Goal: Task Accomplishment & Management: Manage account settings

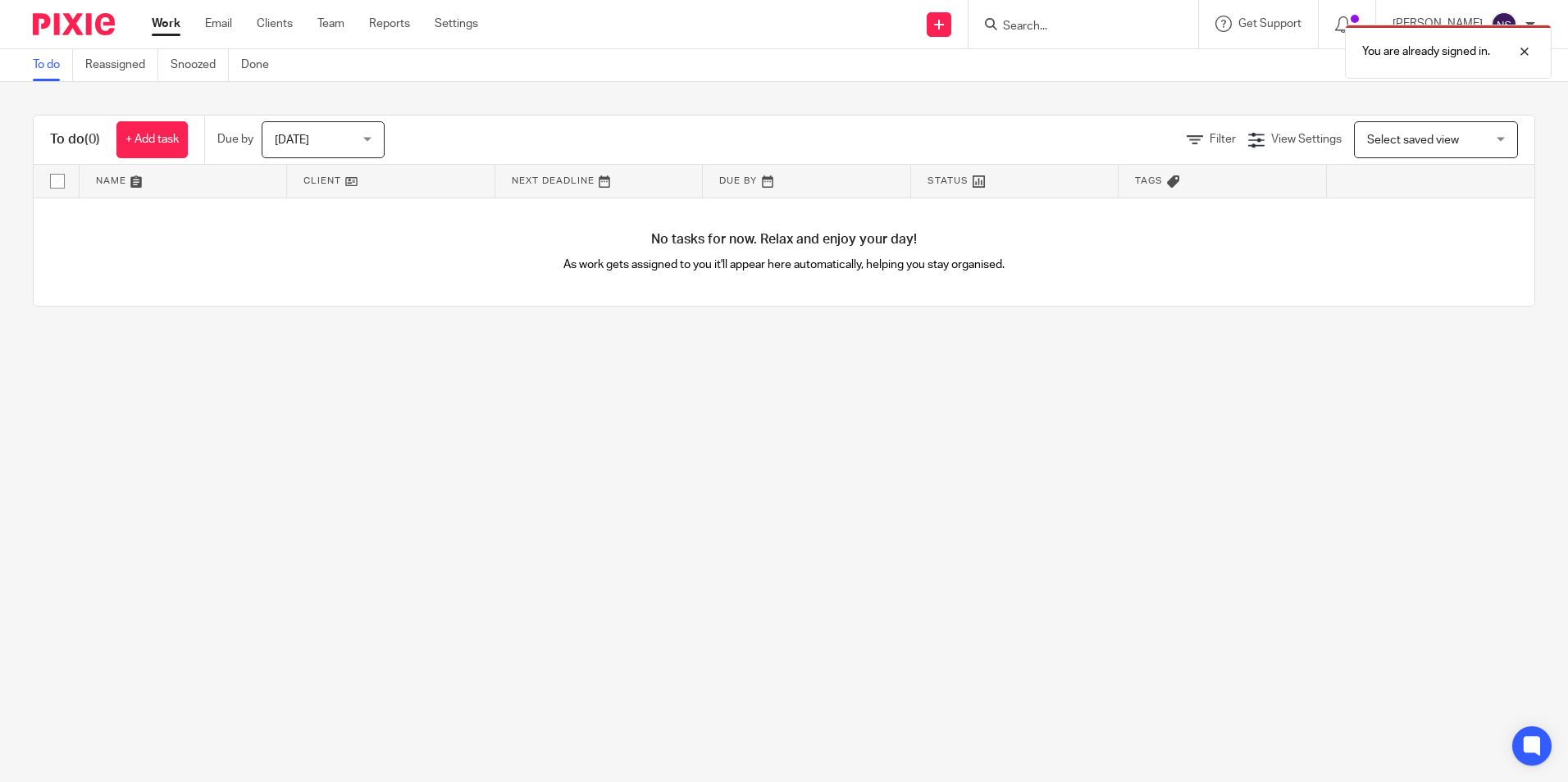
click at [352, 17] on ul "Work Email Clients Team Reports Settings" at bounding box center [327, 23] width 351 height 16
click at [336, 20] on link "Team" at bounding box center [330, 23] width 27 height 16
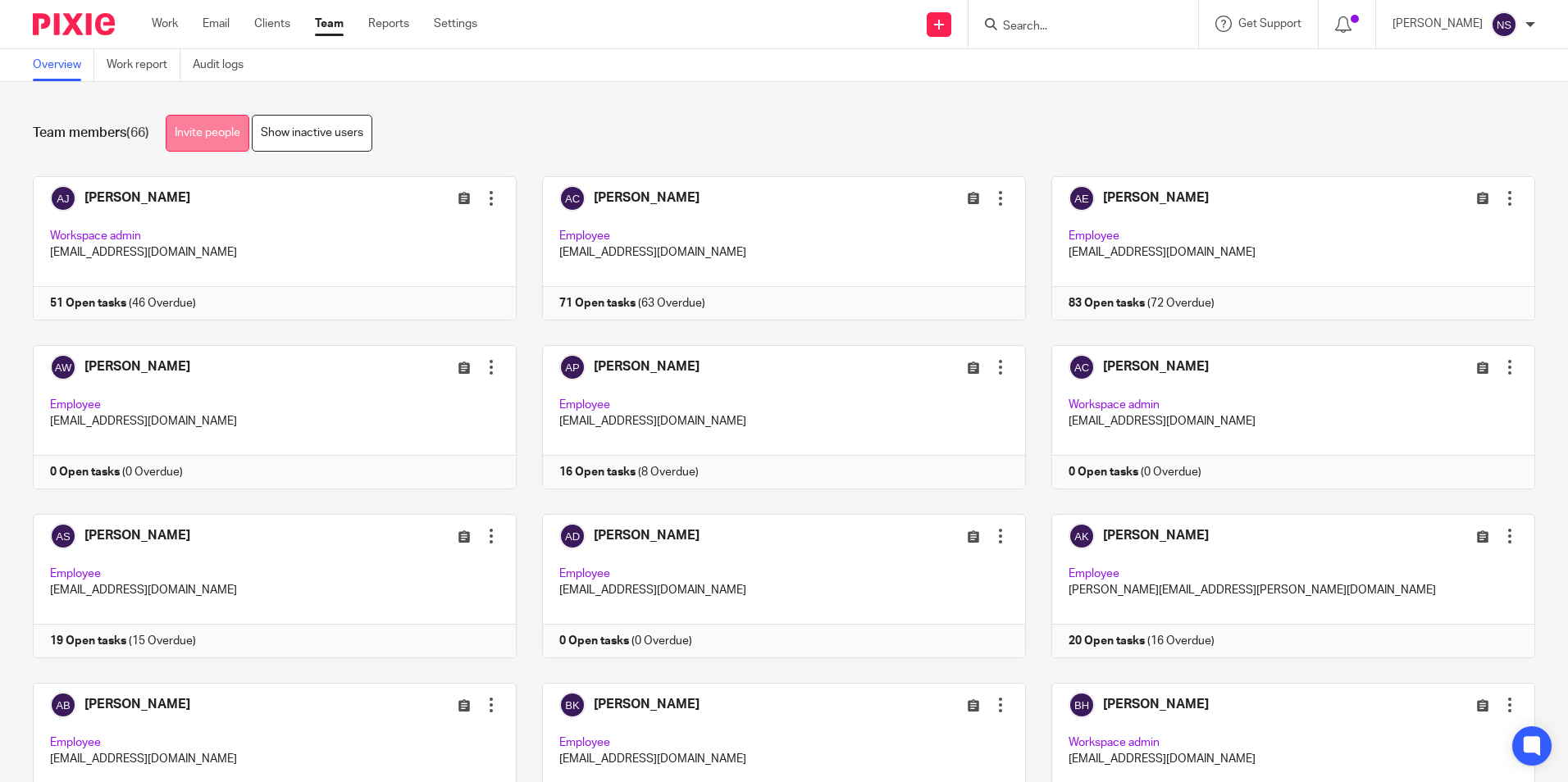
click at [214, 135] on link "Invite people" at bounding box center [207, 133] width 84 height 37
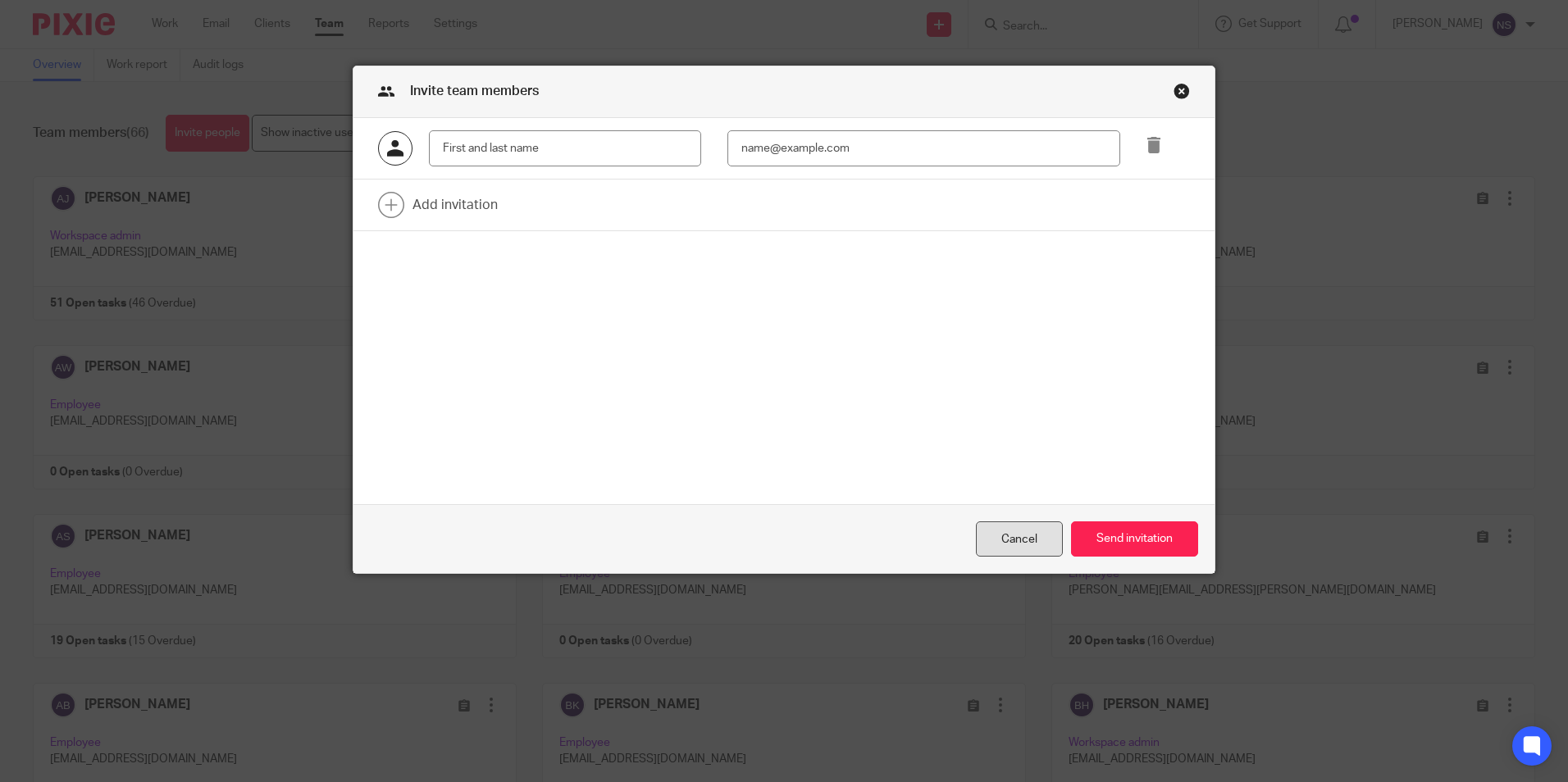
click at [1012, 537] on div "Cancel" at bounding box center [1019, 539] width 87 height 35
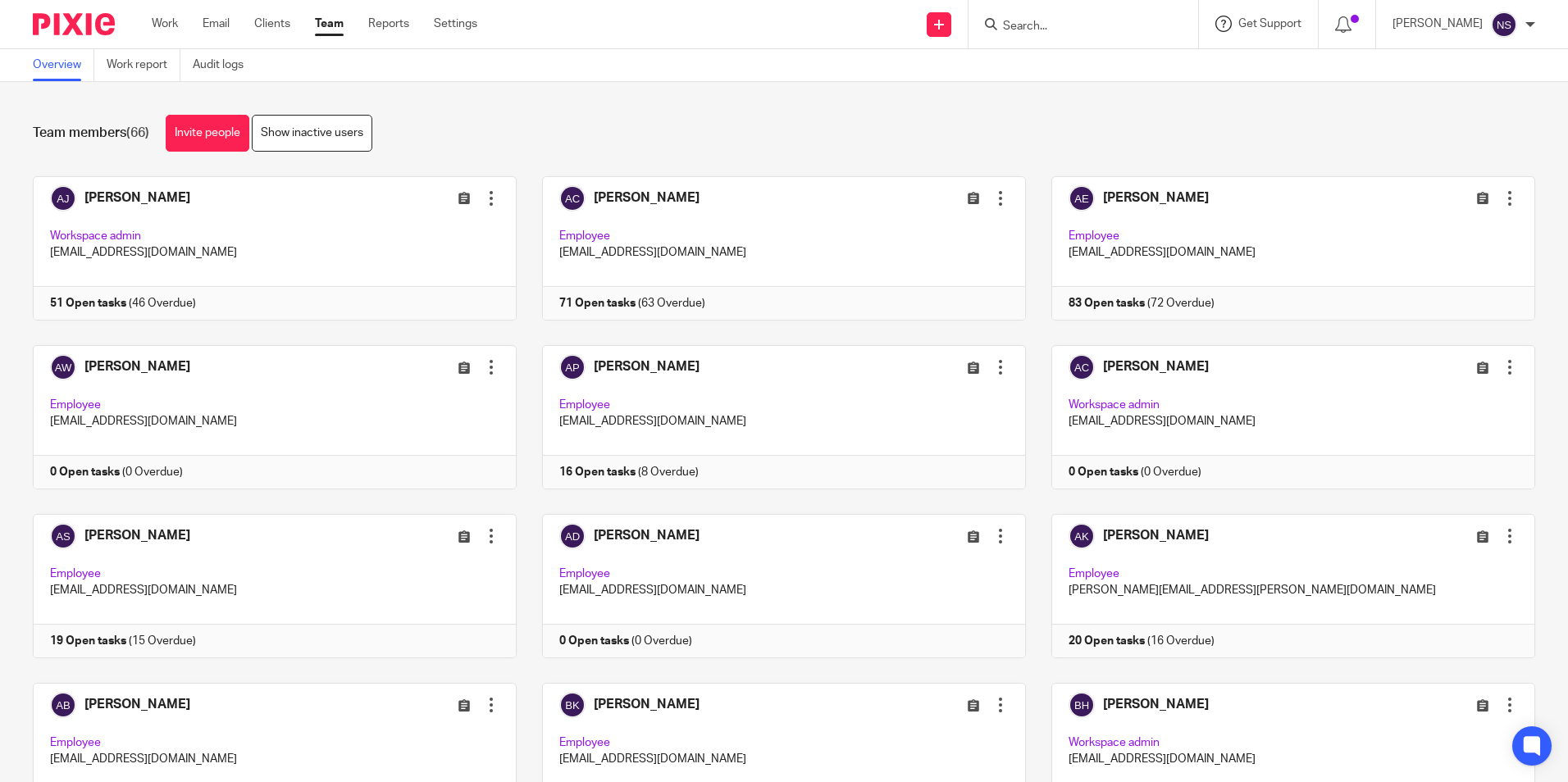
click at [1285, 30] on div "Get Support" at bounding box center [1258, 23] width 86 height 16
click at [1049, 118] on div "Team members (66) Invite people Show inactive users" at bounding box center [784, 133] width 1502 height 37
click at [553, 117] on div "Team members (66) Invite people Show inactive users" at bounding box center [784, 133] width 1502 height 37
click at [223, 140] on link "Invite people" at bounding box center [207, 133] width 84 height 37
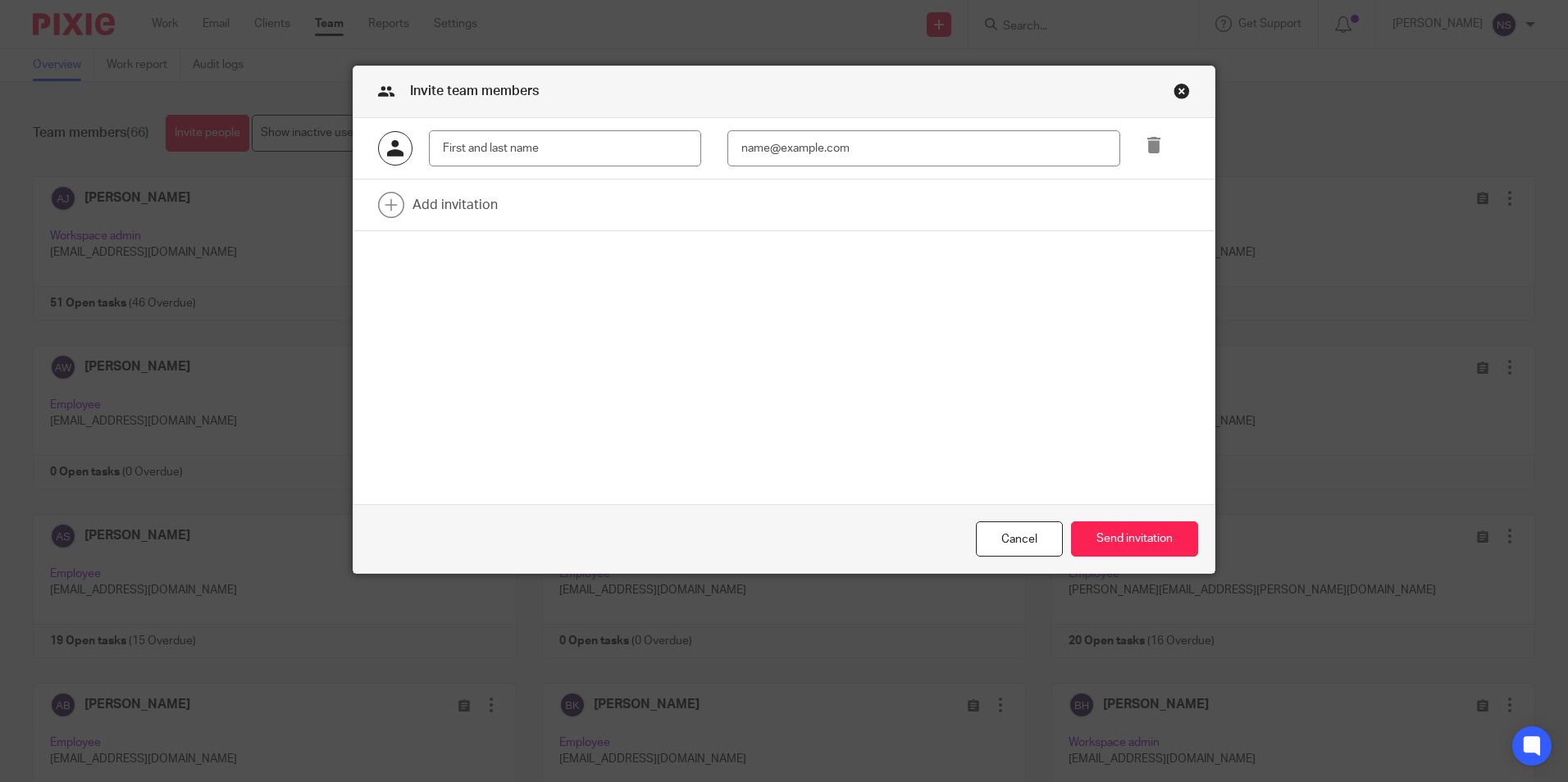
drag, startPoint x: 567, startPoint y: 147, endPoint x: 524, endPoint y: 159, distance: 44.6
click at [567, 147] on input "text" at bounding box center [565, 148] width 273 height 37
click at [630, 162] on input "text" at bounding box center [565, 148] width 273 height 37
paste input "Tyler Lacey"
type input "Tyler Lacey"
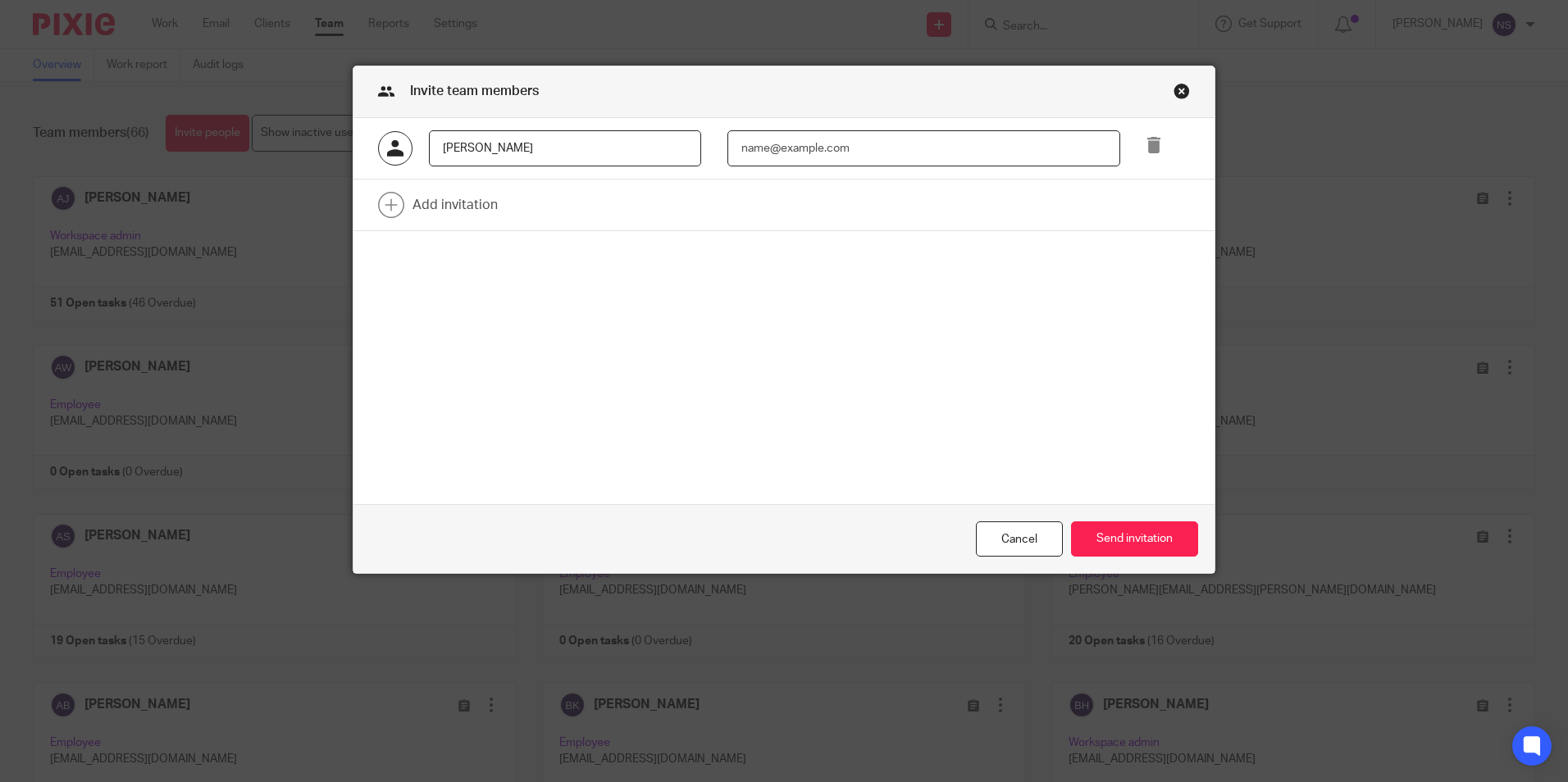
click at [872, 133] on input "email" at bounding box center [924, 148] width 393 height 37
paste input "TLacey@menzies.co.uk"
type input "TLacey@menzies.co.uk"
click at [477, 216] on link at bounding box center [784, 204] width 862 height 51
drag, startPoint x: 610, startPoint y: 213, endPoint x: 3, endPoint y: 222, distance: 607.1
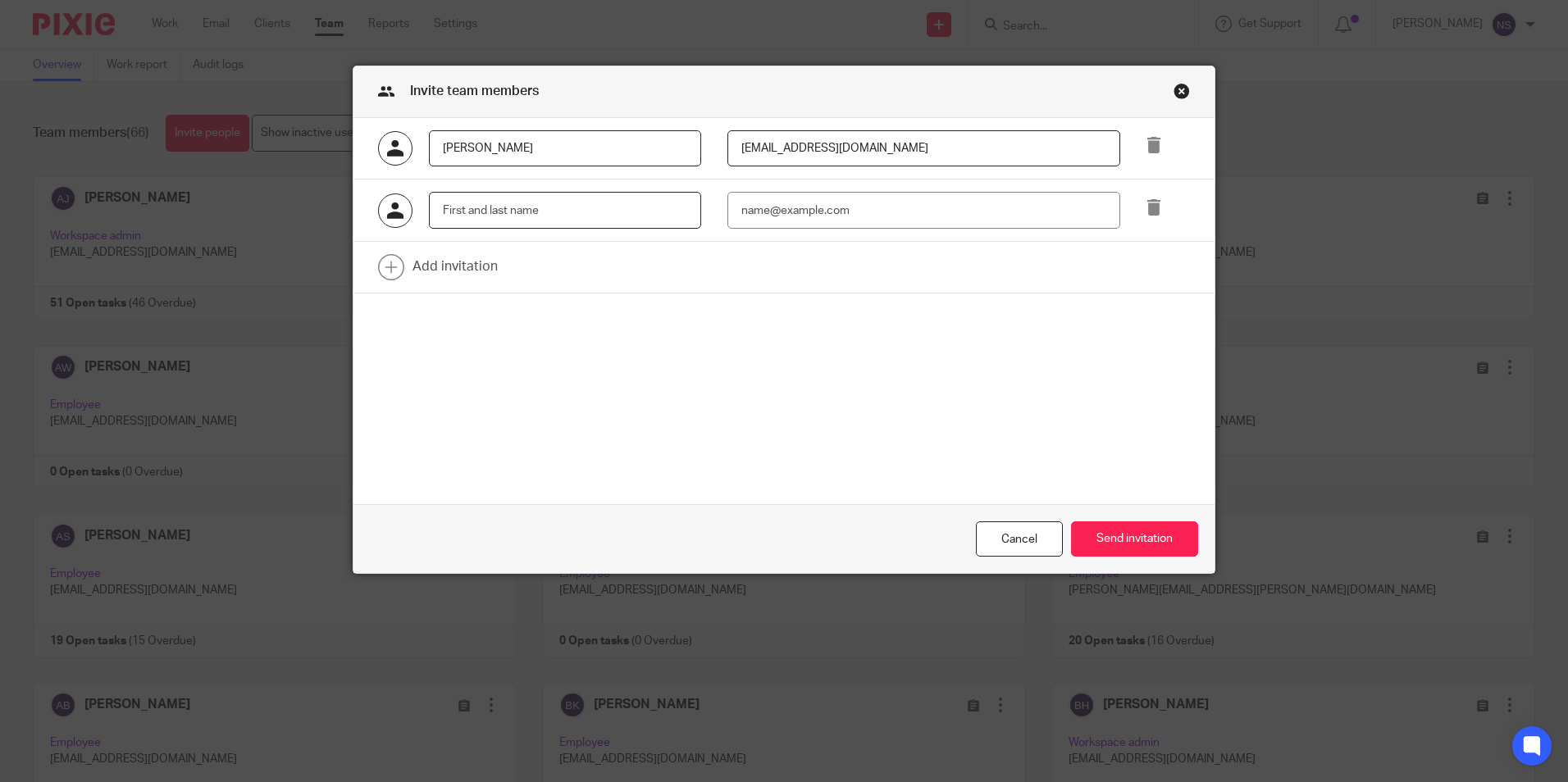
click at [610, 213] on input "text" at bounding box center [565, 210] width 273 height 37
paste input "Harish Balasingam"
type input "Harish Balasingam"
drag, startPoint x: 862, startPoint y: 235, endPoint x: 858, endPoint y: 218, distance: 17.5
click at [860, 231] on div "Harish Balasingam" at bounding box center [784, 210] width 862 height 62
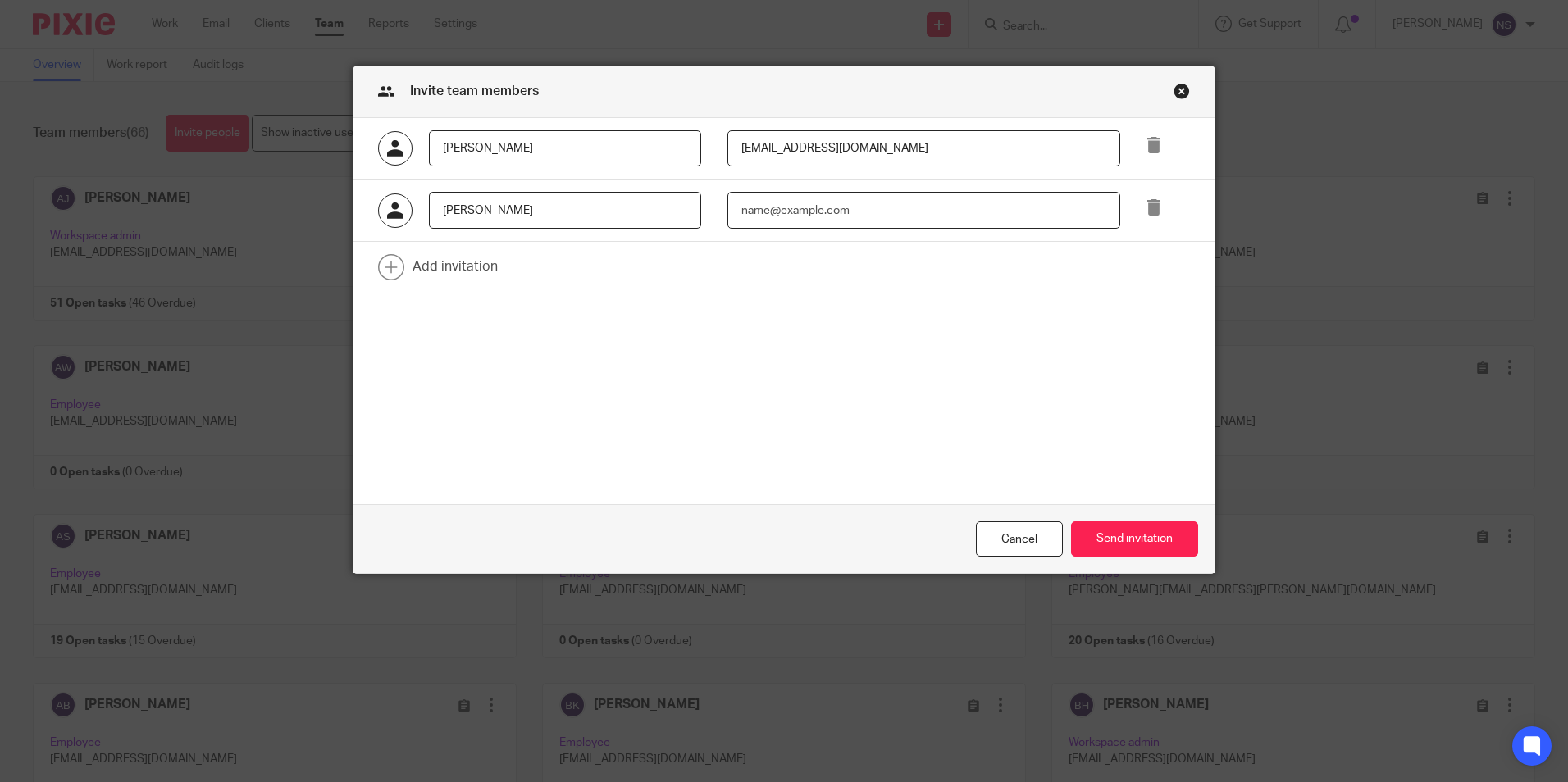
click at [858, 218] on input "email" at bounding box center [924, 210] width 393 height 37
paste input "HBalasingam@menzies.co.uk"
type input "HBalasingam@menzies.co.uk"
click at [1106, 531] on button "Send invitation" at bounding box center [1134, 539] width 127 height 35
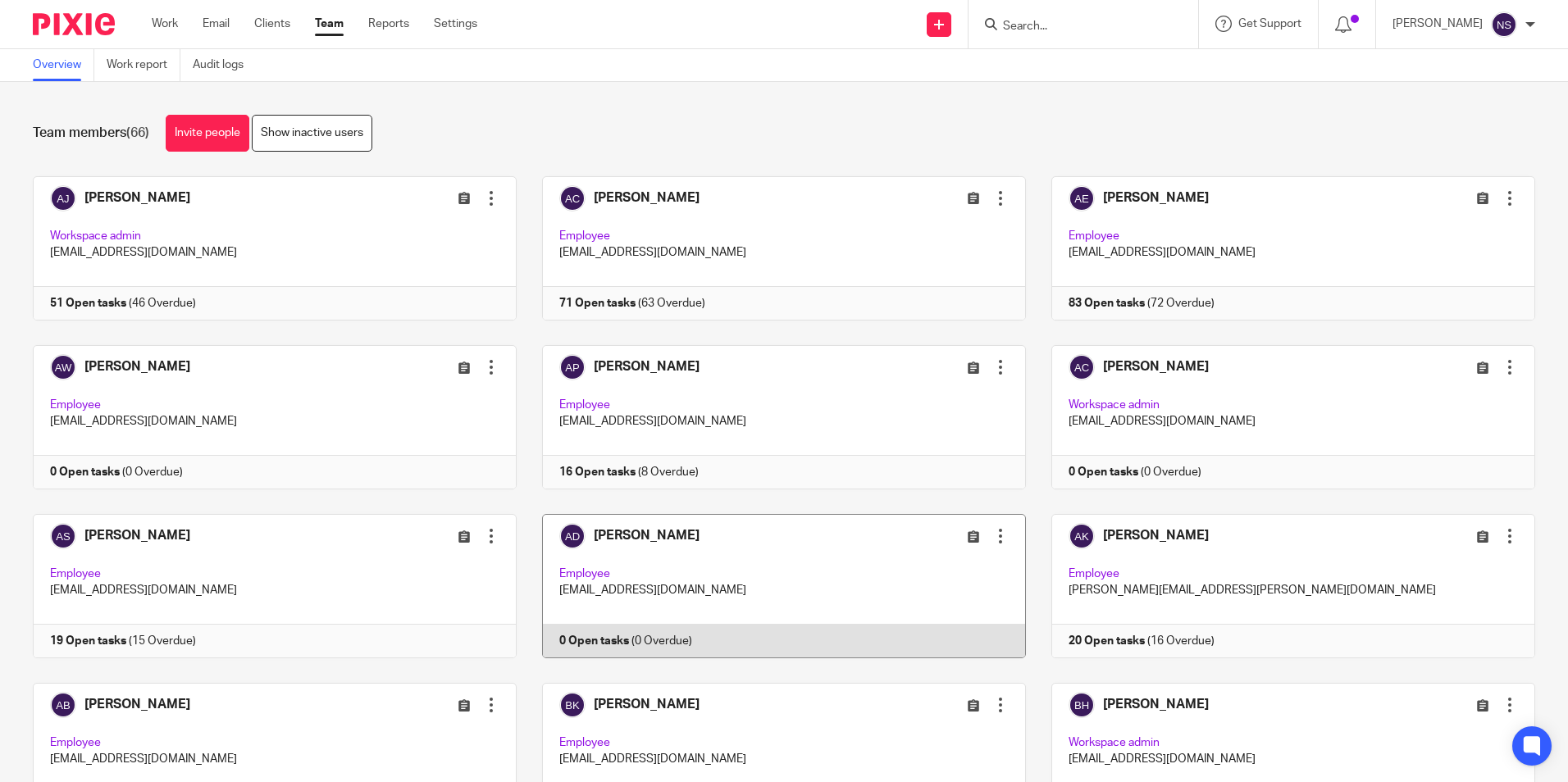
click at [993, 540] on div at bounding box center [1000, 535] width 16 height 16
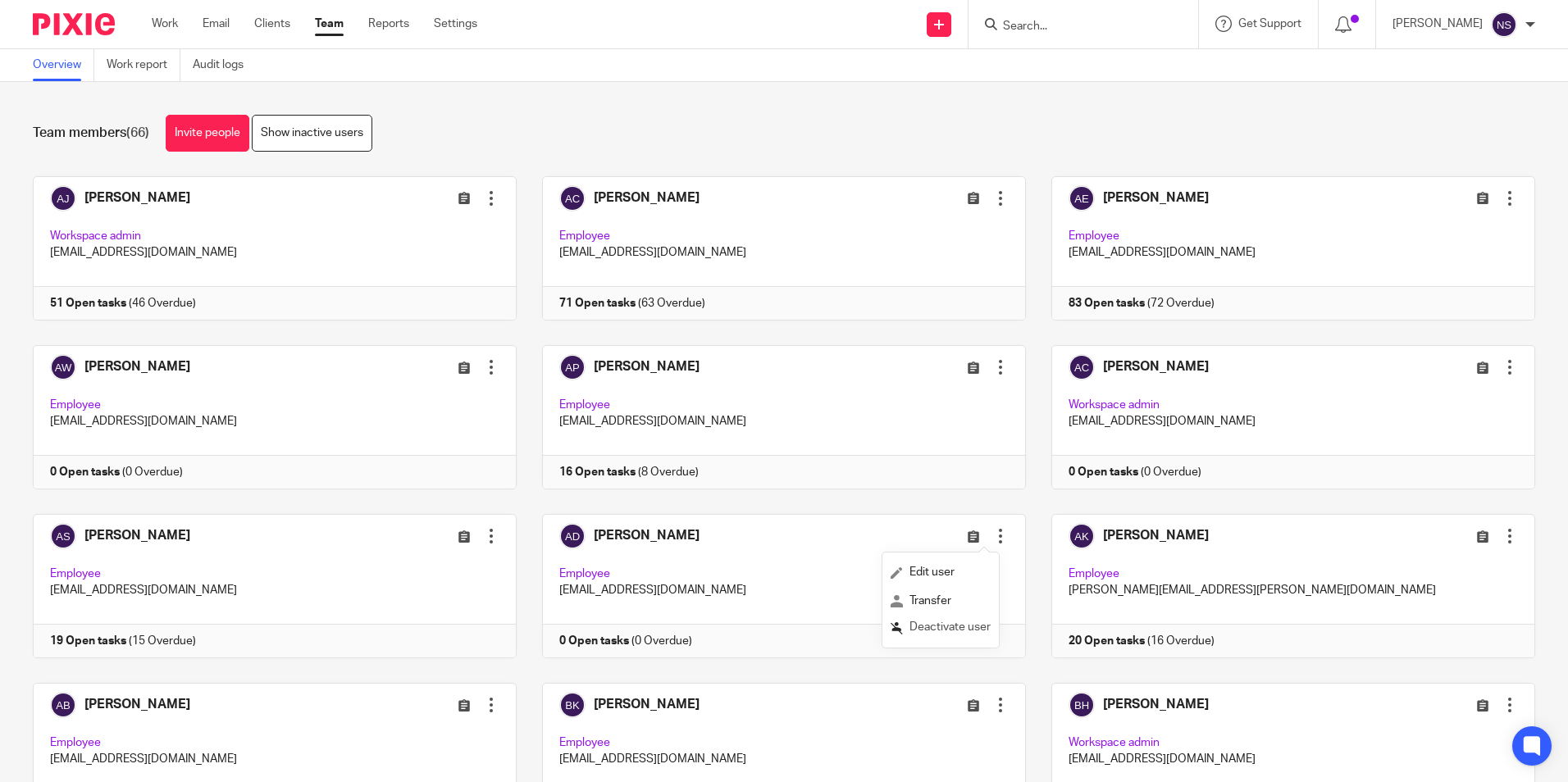
click at [960, 631] on span "Deactivate user" at bounding box center [950, 627] width 81 height 11
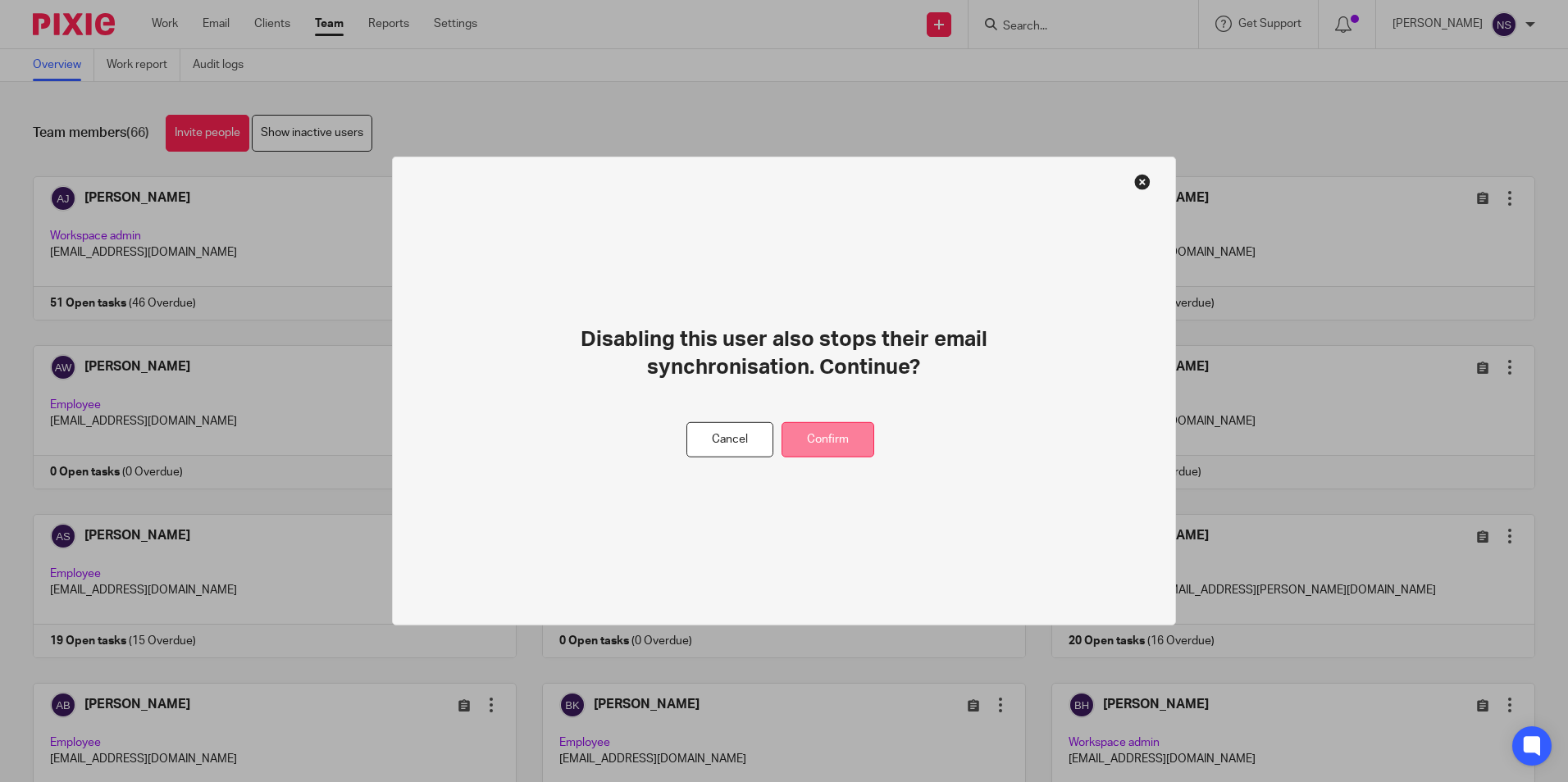
click at [840, 446] on button "Confirm" at bounding box center [827, 440] width 92 height 35
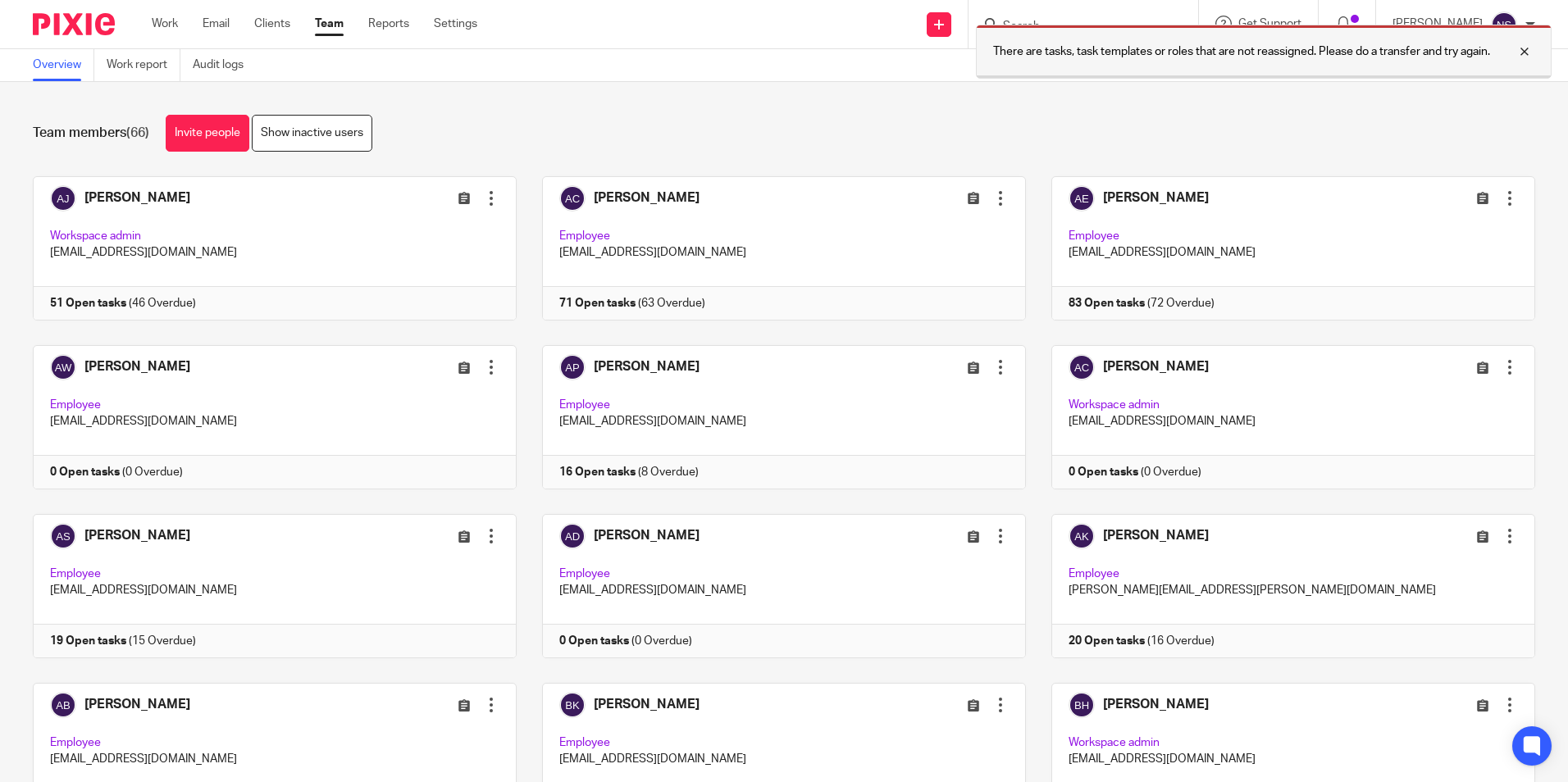
click at [1531, 46] on div at bounding box center [1512, 51] width 44 height 20
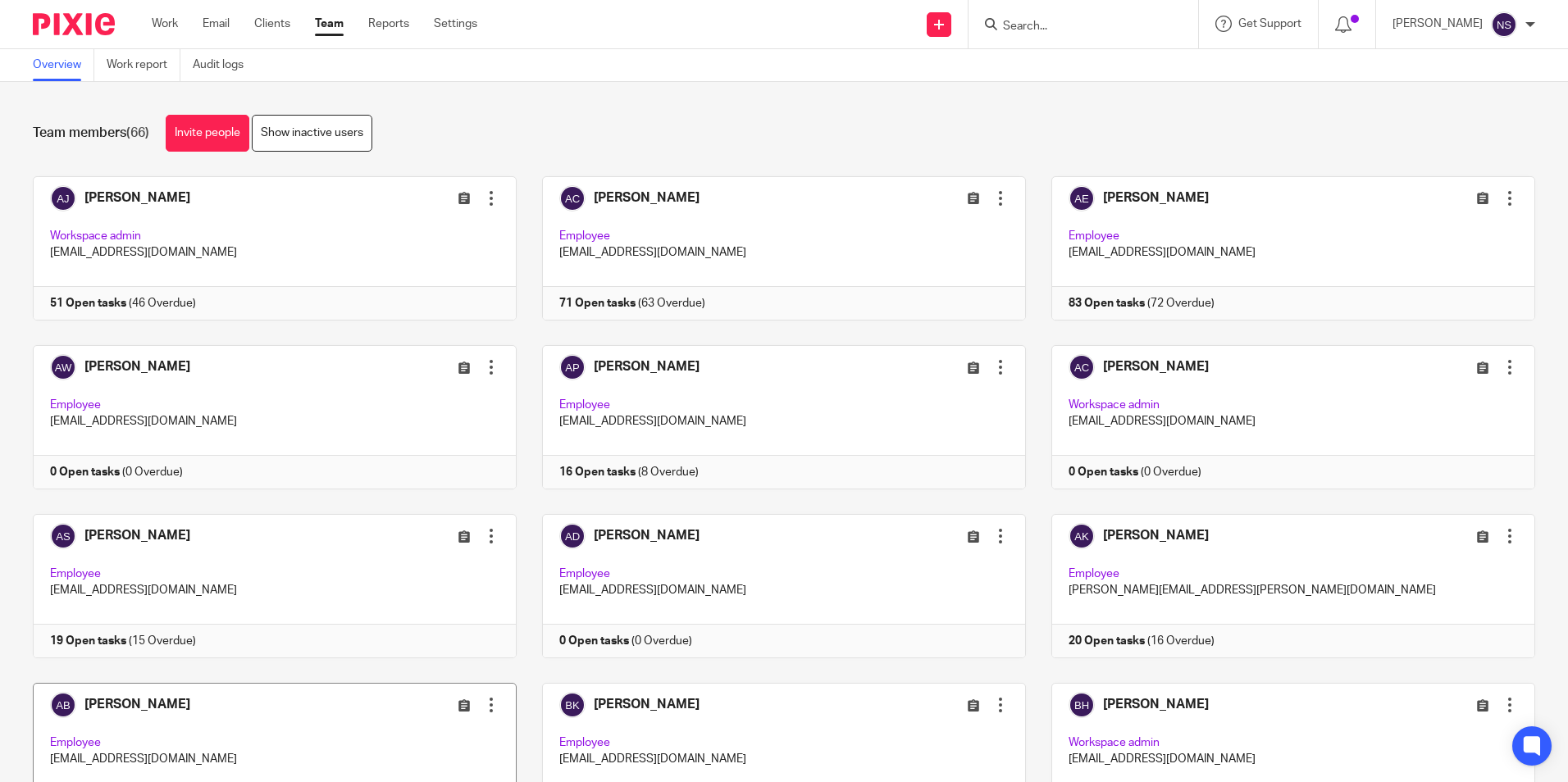
click at [16, 688] on link at bounding box center [262, 754] width 510 height 144
drag, startPoint x: 269, startPoint y: 28, endPoint x: 156, endPoint y: 74, distance: 122.0
click at [270, 28] on link "Clients" at bounding box center [273, 23] width 36 height 16
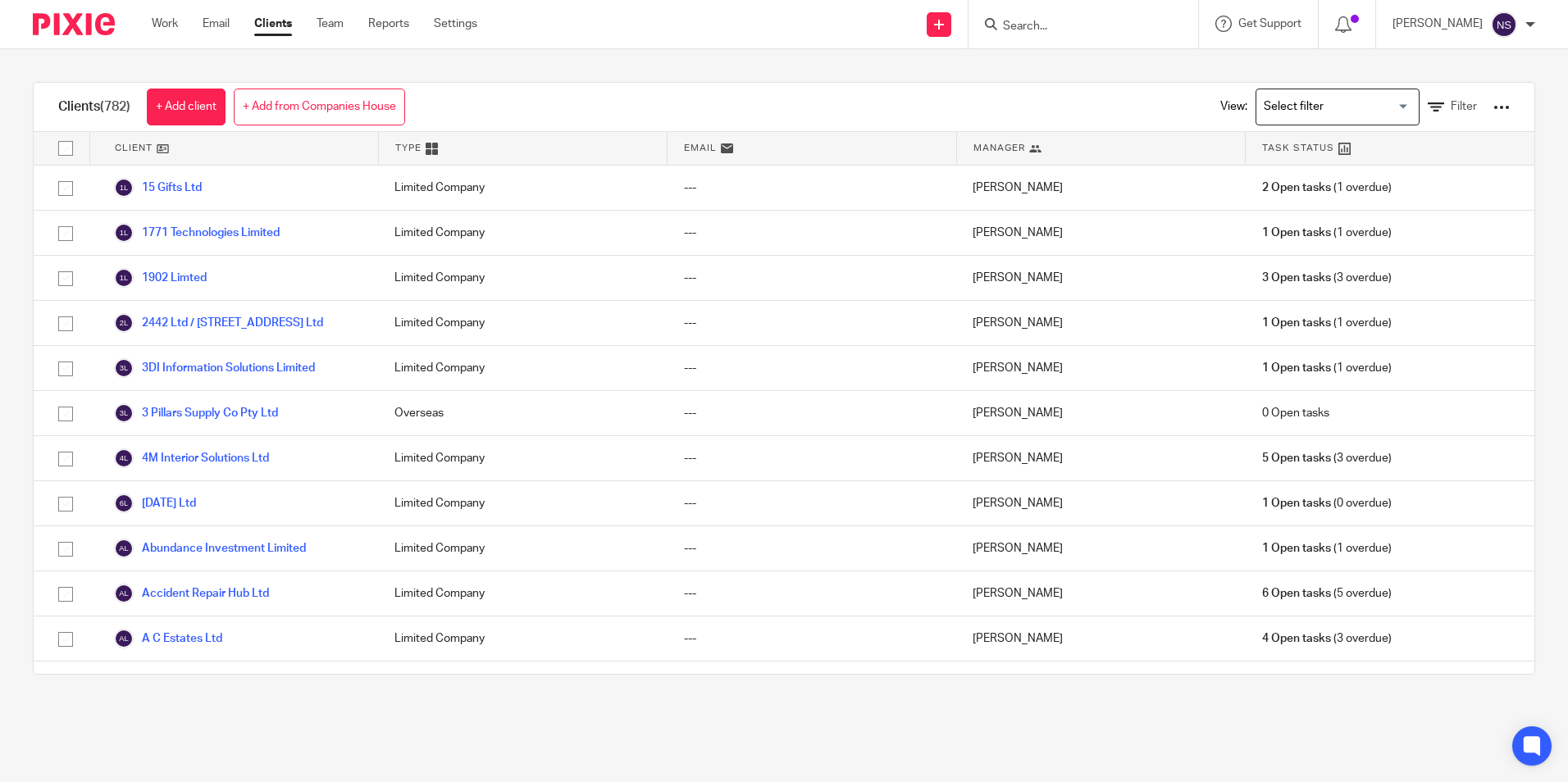
click at [141, 698] on div "Clients (782) + Add client + Add from Companies House View: Loading... Filter C…" at bounding box center [784, 378] width 1568 height 659
drag, startPoint x: 691, startPoint y: 754, endPoint x: 611, endPoint y: 778, distance: 83.5
click at [691, 754] on main "Clients (782) + Add client + Add from Companies House View: Loading... Filter C…" at bounding box center [784, 391] width 1568 height 782
